Goal: Task Accomplishment & Management: Use online tool/utility

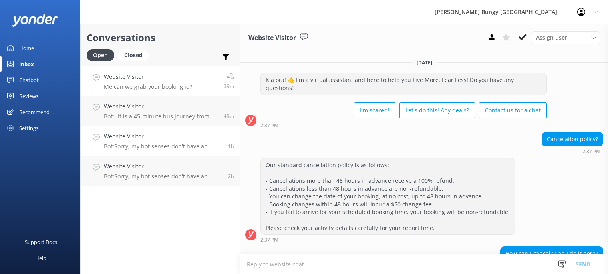
scroll to position [112, 0]
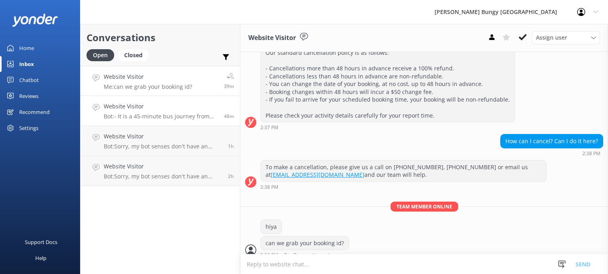
click at [144, 113] on p "Bot: - It is a 45-minute bus journey from [GEOGRAPHIC_DATA] to the [GEOGRAPHIC_…" at bounding box center [161, 116] width 114 height 7
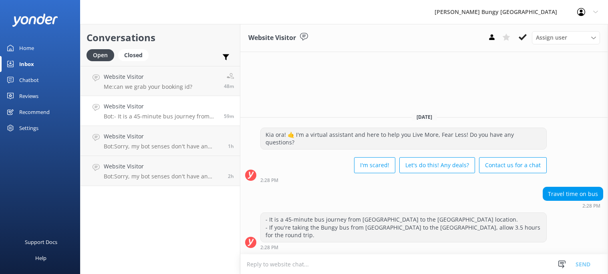
click at [32, 89] on div "Reviews" at bounding box center [28, 96] width 19 height 16
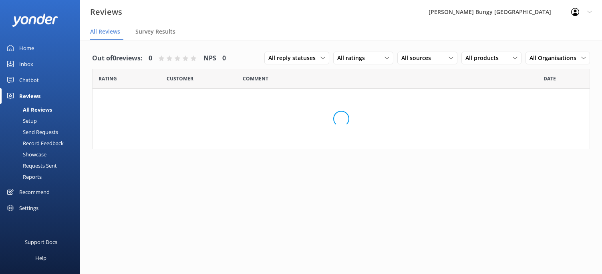
click at [32, 79] on div "Chatbot" at bounding box center [29, 80] width 20 height 16
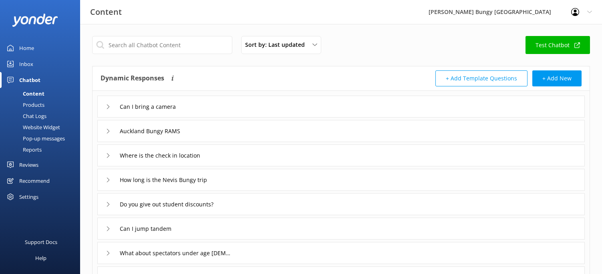
click at [39, 104] on div "Products" at bounding box center [25, 104] width 40 height 11
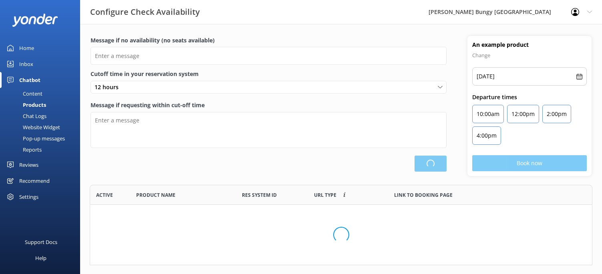
type input "There are no seats available, please check an alternative day"
type textarea "Our online booking system closes {hours} prior to departure. Please contact us …"
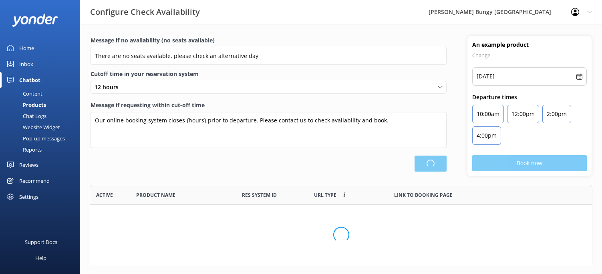
scroll to position [235, 496]
click at [39, 95] on div "Content" at bounding box center [24, 93] width 38 height 11
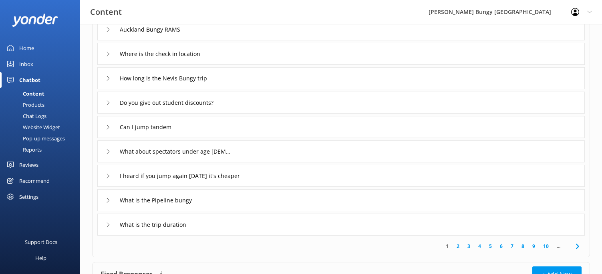
scroll to position [40, 0]
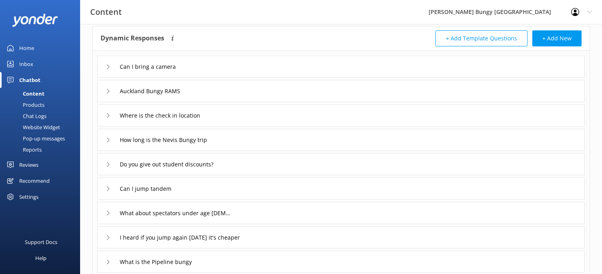
click at [35, 112] on div "Chat Logs" at bounding box center [26, 115] width 42 height 11
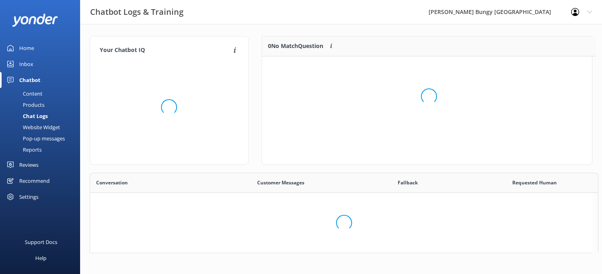
scroll to position [275, 496]
